Goal: Find specific page/section: Find specific page/section

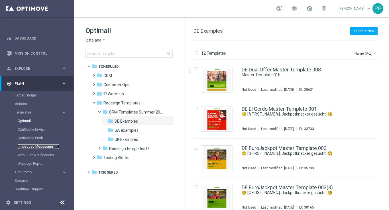
click at [29, 145] on link "Embedded Messaging" at bounding box center [39, 147] width 42 height 5
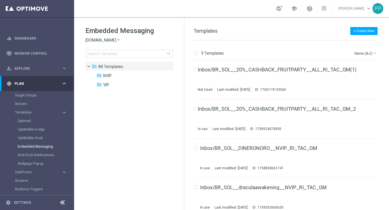
click at [101, 41] on span "[DOMAIN_NAME]" at bounding box center [101, 40] width 31 height 5
click at [96, 58] on div "Lottoland" at bounding box center [107, 60] width 43 height 7
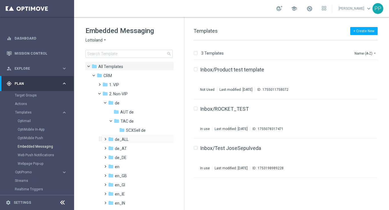
click at [106, 138] on span at bounding box center [104, 137] width 3 height 2
click at [127, 157] on span "TAC de_ALL" at bounding box center [131, 157] width 22 height 5
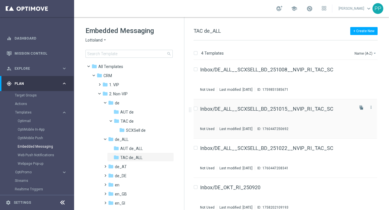
scroll to position [7, 0]
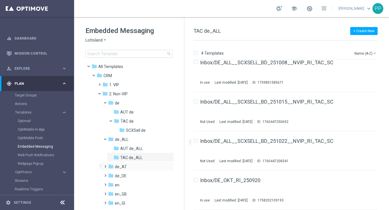
click at [106, 165] on span at bounding box center [104, 164] width 3 height 2
click at [125, 184] on span "TAC de_AT" at bounding box center [131, 185] width 21 height 5
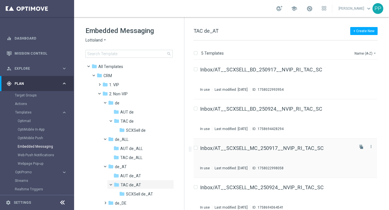
scroll to position [46, 0]
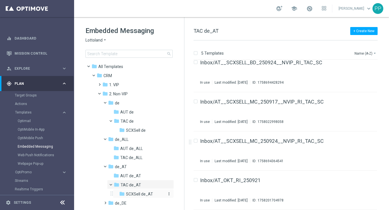
click at [134, 194] on span "SCXSell de_AT" at bounding box center [139, 194] width 27 height 5
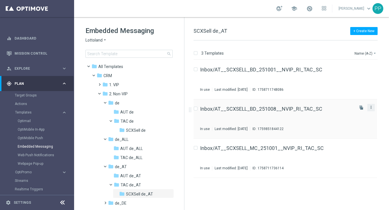
click at [372, 109] on icon "more_vert" at bounding box center [371, 107] width 5 height 5
click at [238, 185] on div "insert_drive_file Inbox/AT__SCXSELL_BD_251001__NVIP_RI_TAC_SC In use Last modif…" at bounding box center [288, 135] width 200 height 150
click at [371, 108] on icon "more_vert" at bounding box center [371, 107] width 5 height 5
click at [291, 196] on div "insert_drive_file Inbox/AT__SCXSELL_BD_251001__NVIP_RI_TAC_SC In use Last modif…" at bounding box center [288, 135] width 200 height 150
